Goal: Transaction & Acquisition: Book appointment/travel/reservation

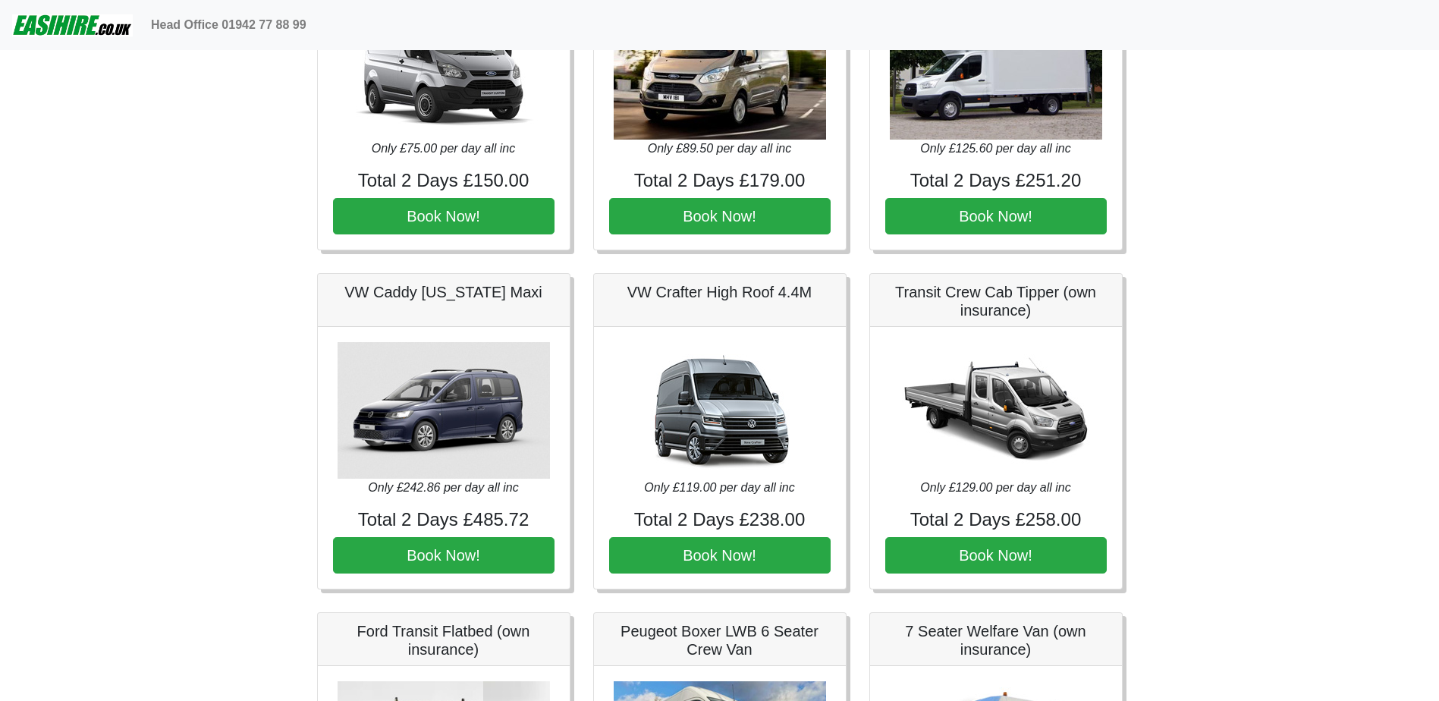
scroll to position [524, 0]
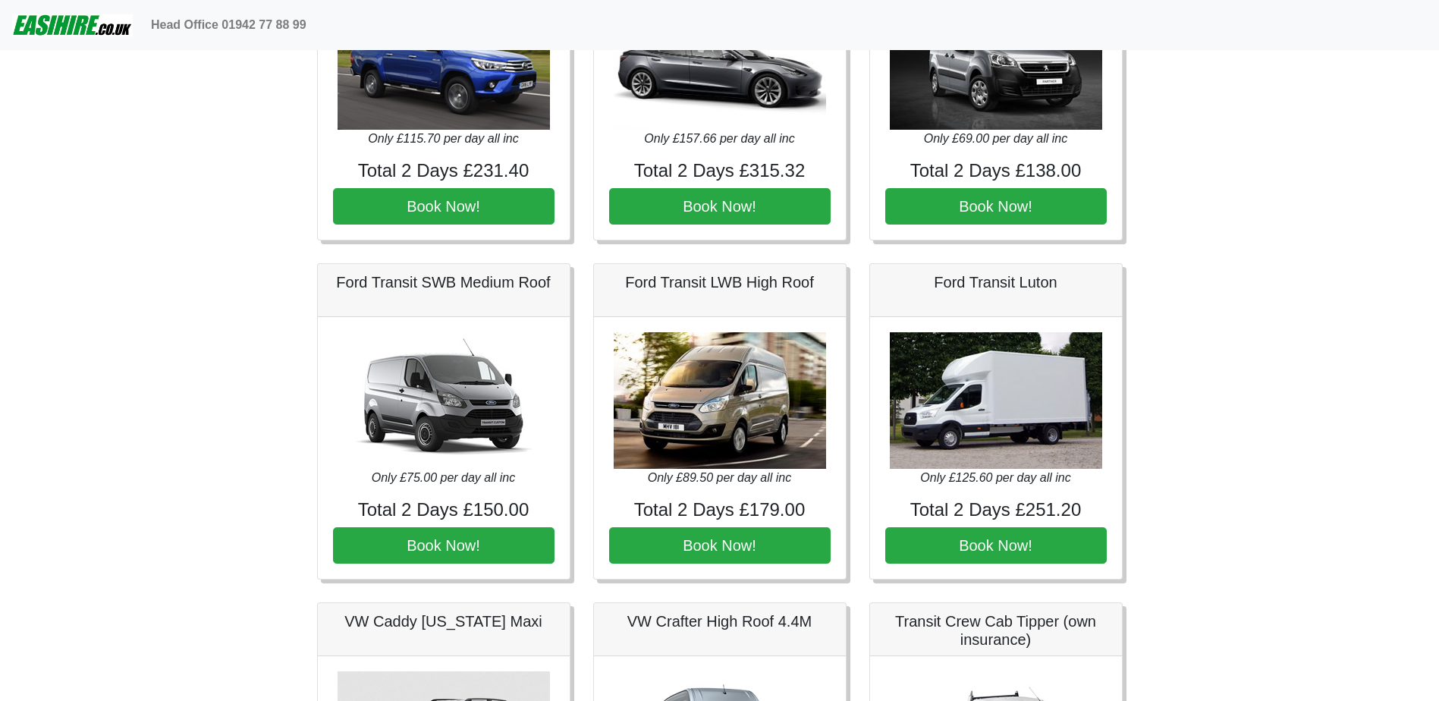
click at [986, 408] on img at bounding box center [996, 400] width 212 height 137
click at [979, 505] on h4 "Total 2 Days £251.20" at bounding box center [996, 510] width 222 height 22
click at [979, 413] on img at bounding box center [996, 400] width 212 height 137
click at [992, 281] on h5 "Ford Transit Luton" at bounding box center [996, 282] width 222 height 18
click at [993, 553] on button "Book Now!" at bounding box center [996, 545] width 222 height 36
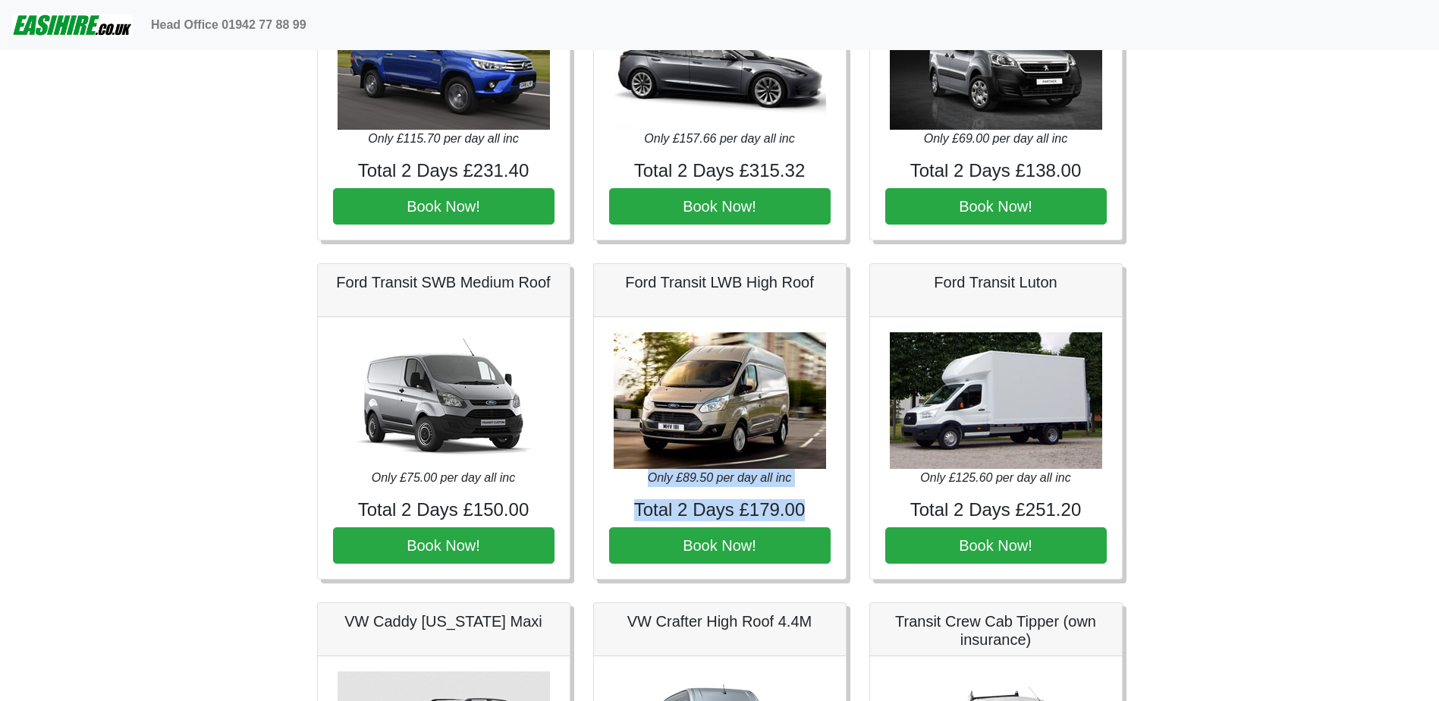
drag, startPoint x: 652, startPoint y: 476, endPoint x: 809, endPoint y: 511, distance: 160.1
click at [809, 511] on div "Only £89.50 per day all inc Total 2 Days £179.00 Book Now!" at bounding box center [720, 448] width 252 height 262
click at [809, 511] on h4 "Total 2 Days £179.00" at bounding box center [720, 510] width 222 height 22
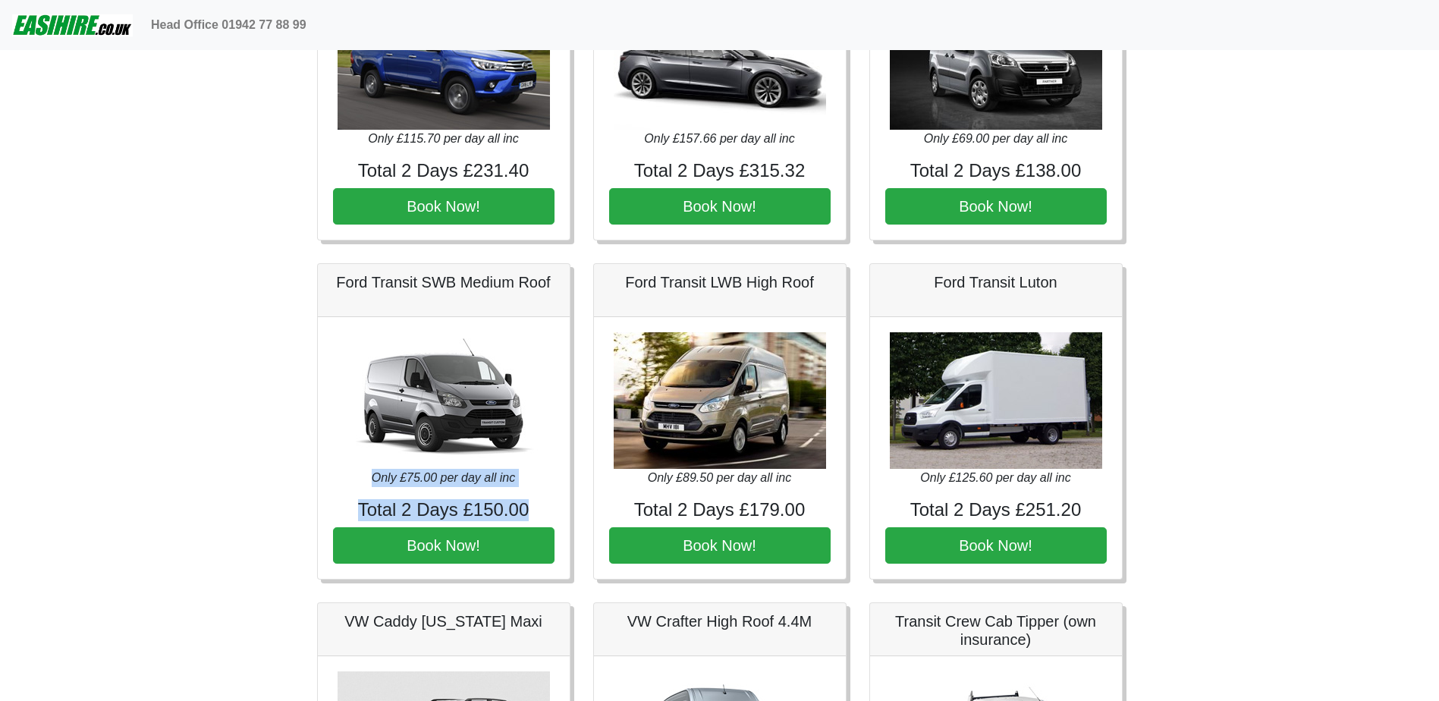
drag, startPoint x: 374, startPoint y: 476, endPoint x: 548, endPoint y: 513, distance: 177.7
click at [548, 513] on div "Only £75.00 per day all inc Total 2 Days £150.00 Book Now!" at bounding box center [444, 448] width 252 height 262
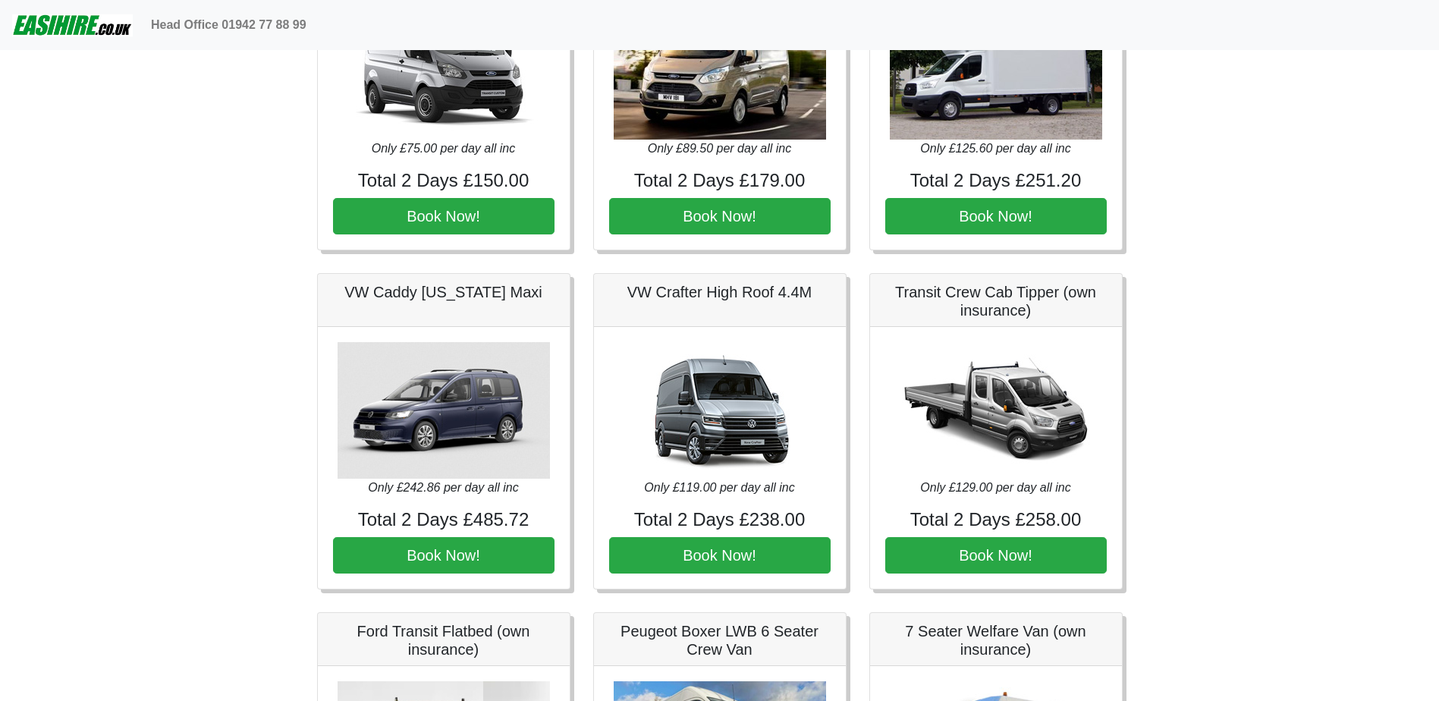
click at [709, 524] on h4 "Total 2 Days £238.00" at bounding box center [720, 520] width 222 height 22
click at [702, 290] on h5 "VW Crafter High Roof 4.4M" at bounding box center [720, 292] width 222 height 18
click at [712, 557] on button "Book Now!" at bounding box center [720, 555] width 222 height 36
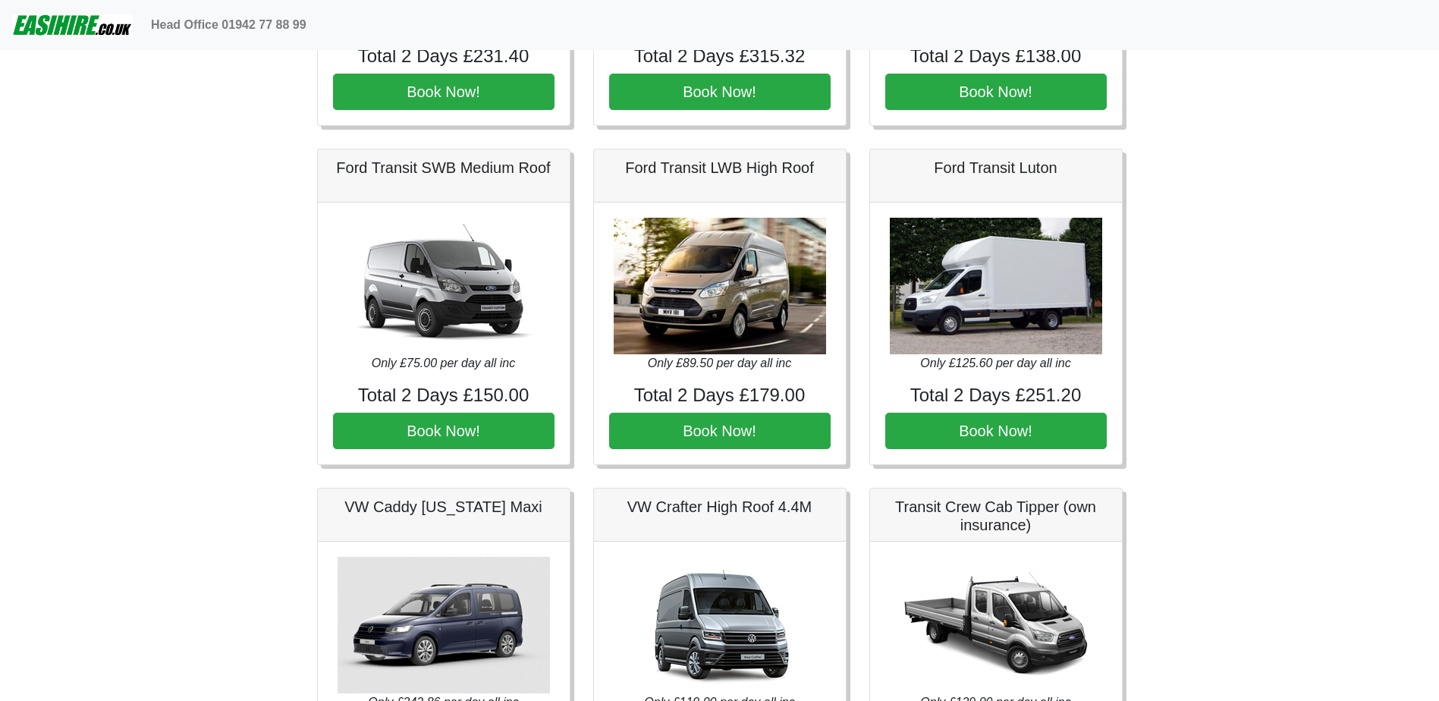
scroll to position [524, 0]
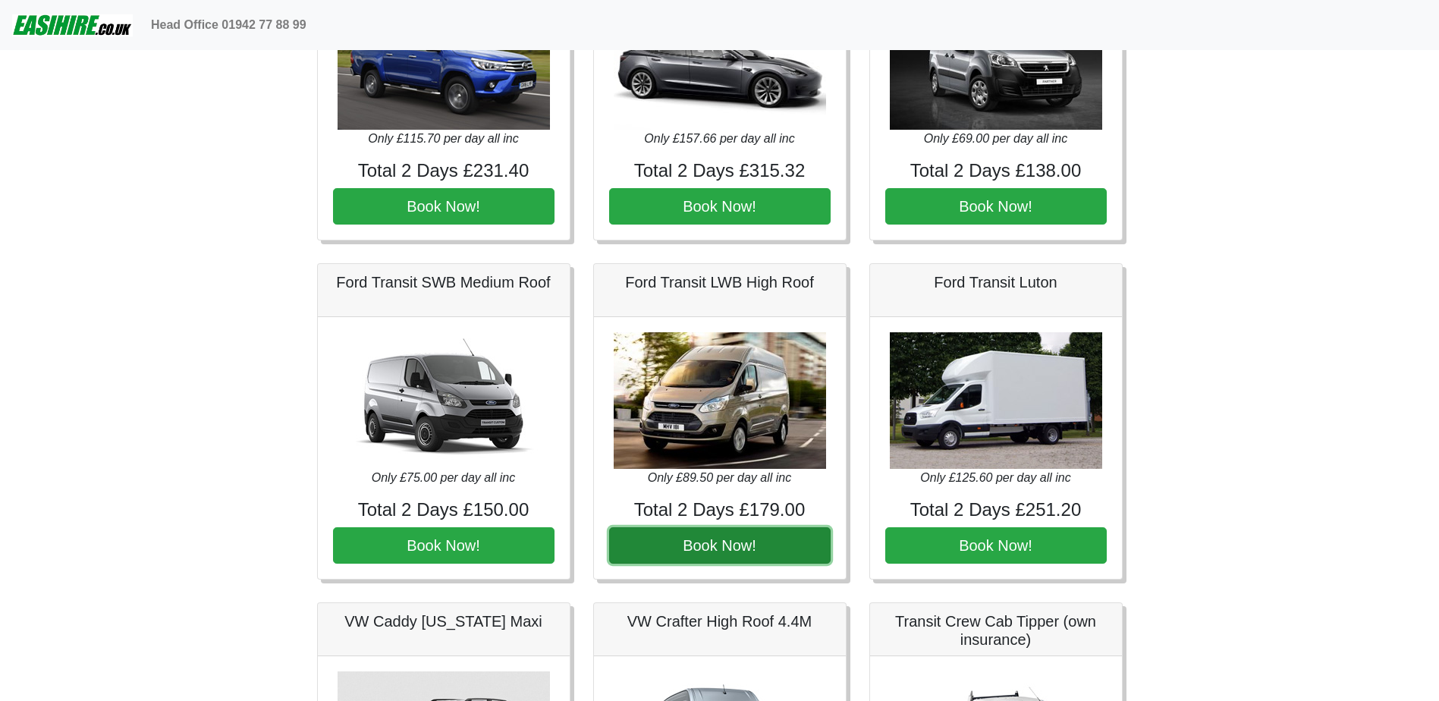
click at [688, 533] on button "Book Now!" at bounding box center [720, 545] width 222 height 36
